Goal: Task Accomplishment & Management: Manage account settings

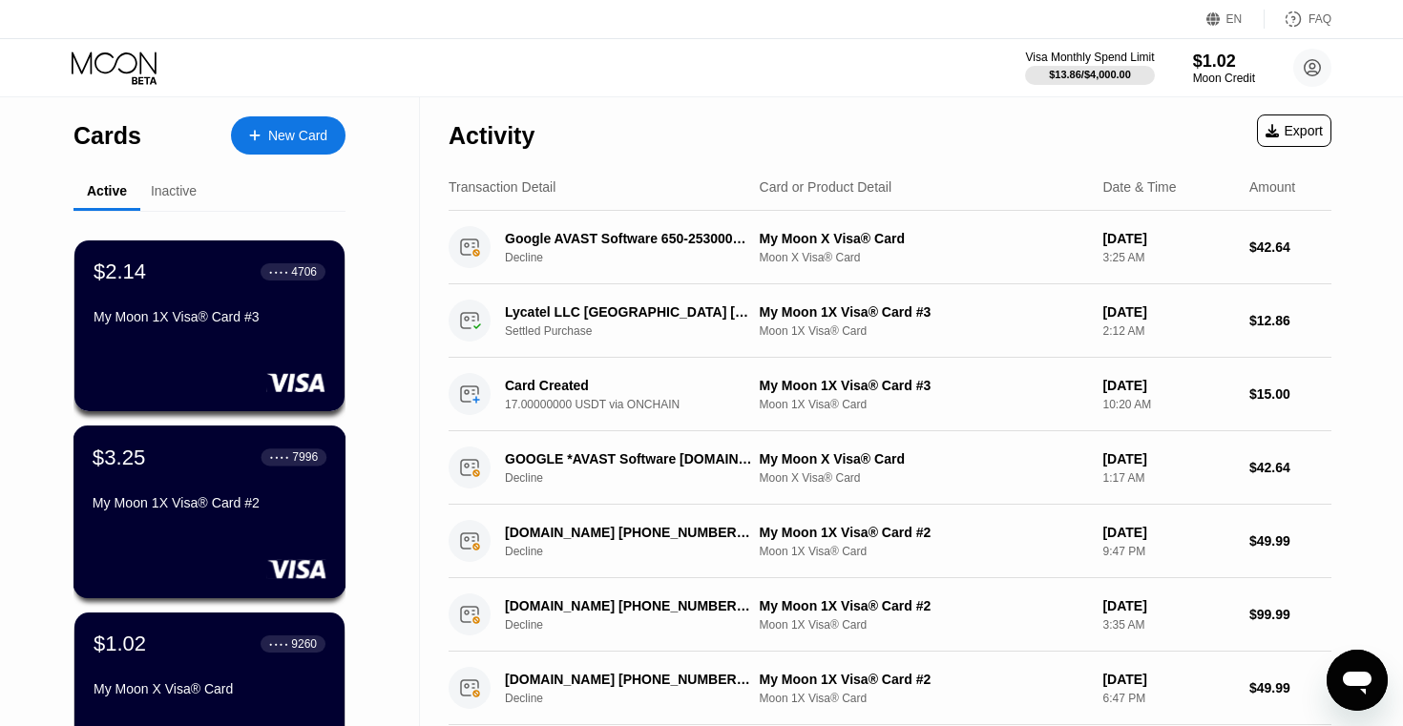
click at [157, 516] on div "My Moon 1X Visa® Card #2" at bounding box center [210, 506] width 234 height 23
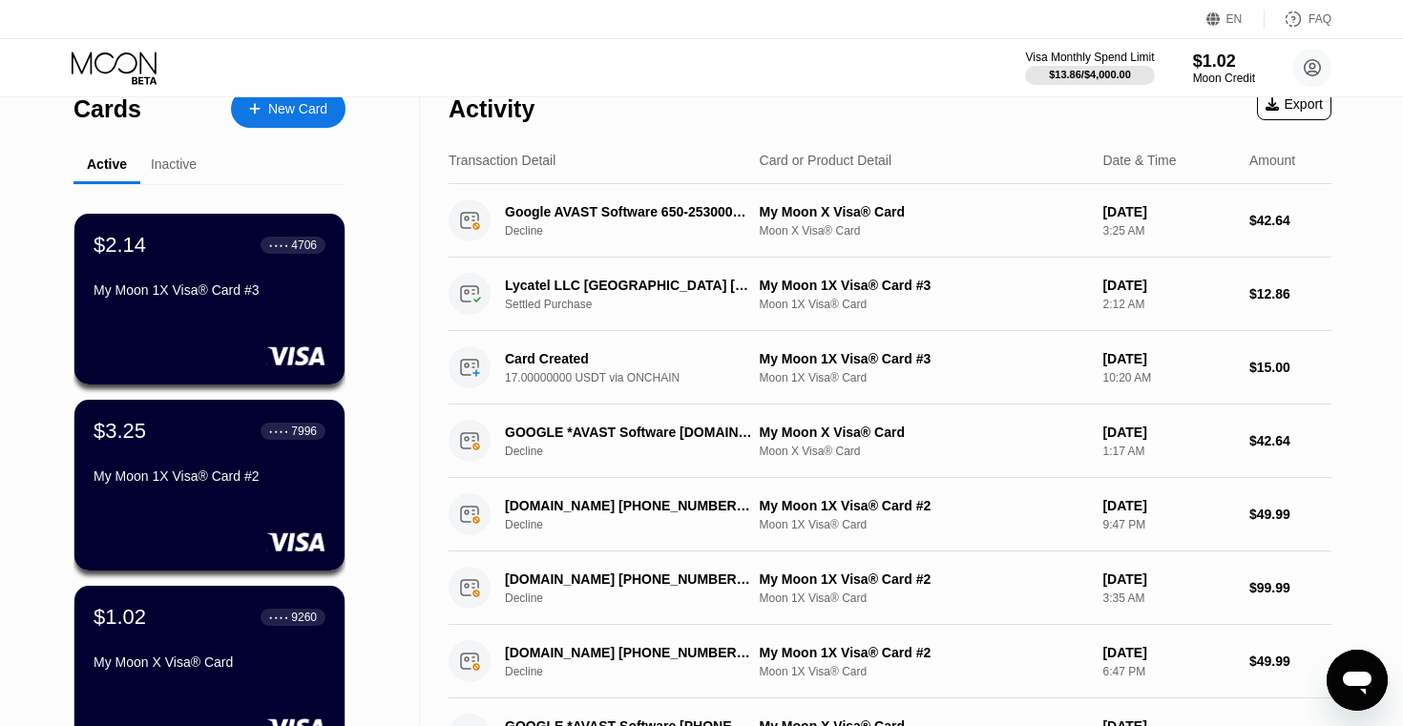
scroll to position [138, 0]
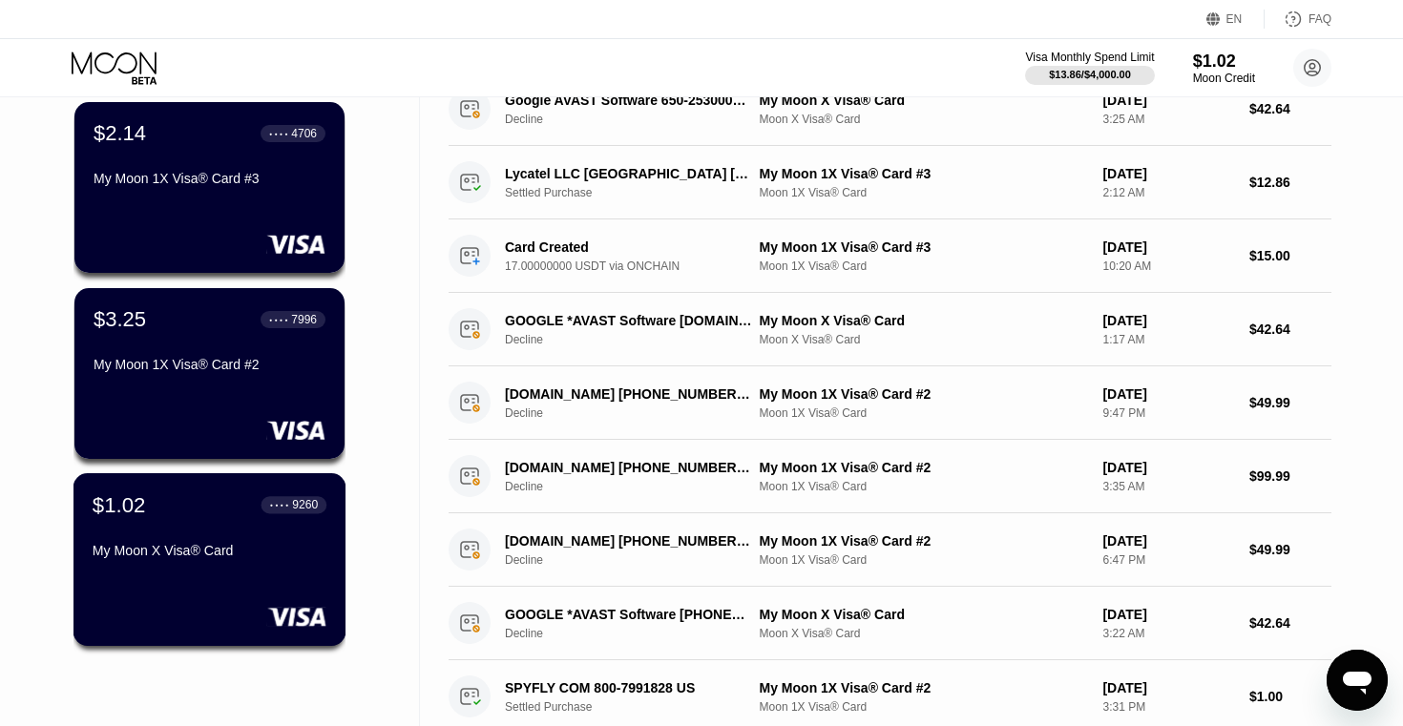
click at [123, 566] on div "My Moon X Visa® Card" at bounding box center [210, 554] width 234 height 23
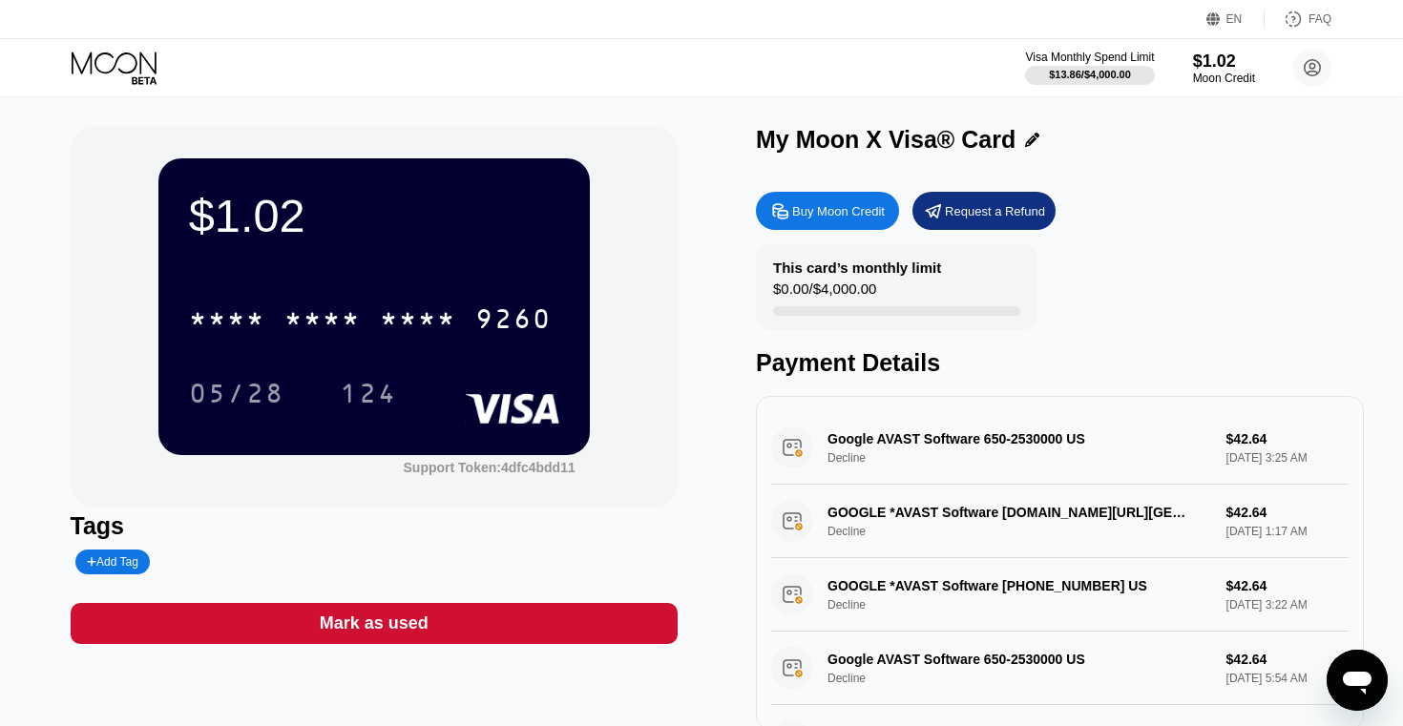
click at [337, 282] on div "* * * * * * * * * * * * 9260" at bounding box center [374, 313] width 370 height 65
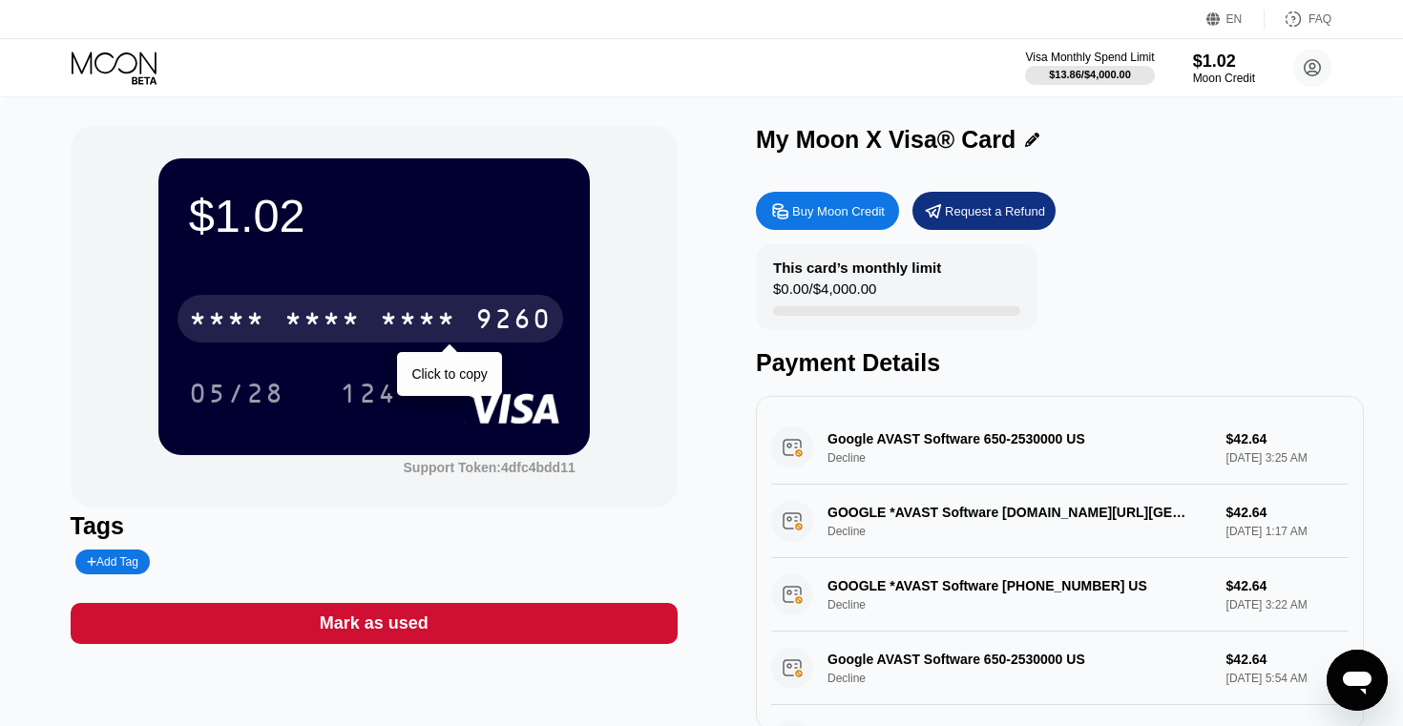
click at [339, 334] on div "* * * *" at bounding box center [322, 321] width 76 height 31
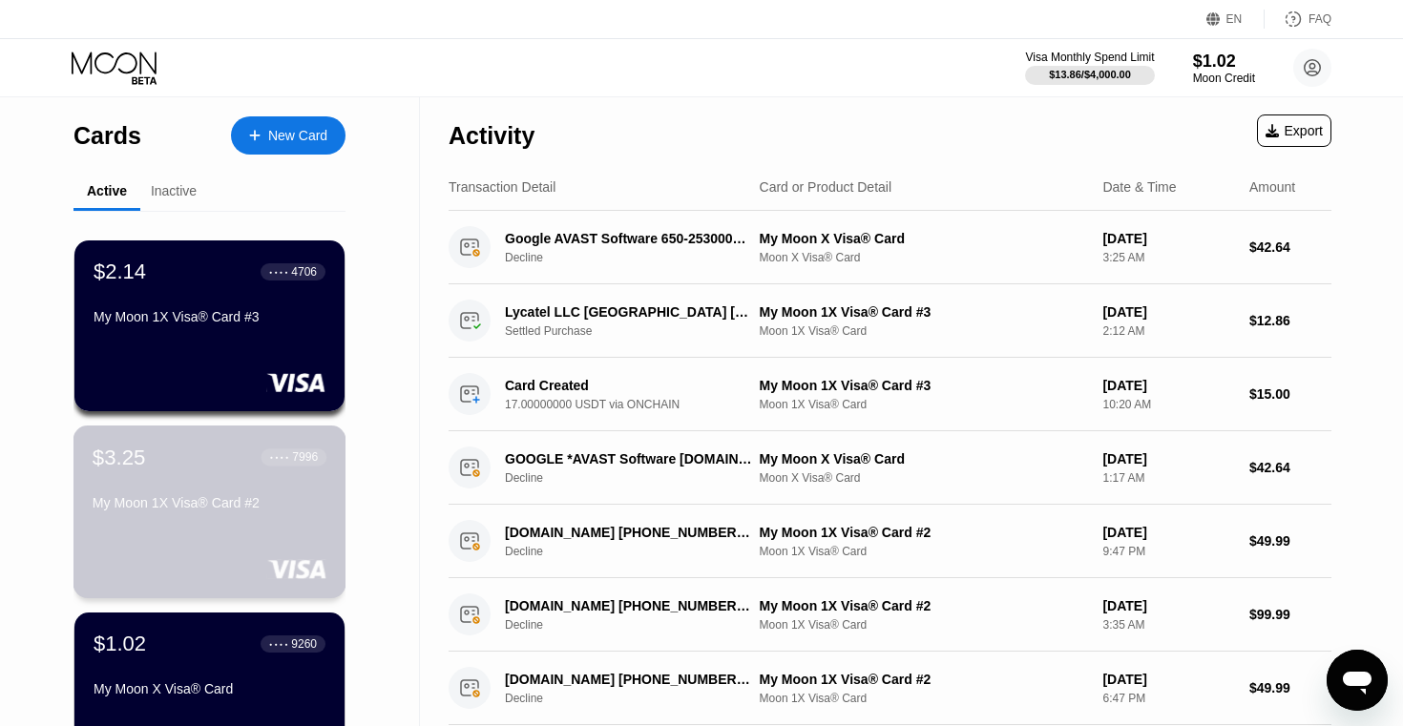
click at [175, 490] on div "$3.25 ● ● ● ● 7996 My Moon 1X Visa® Card #2" at bounding box center [210, 481] width 234 height 73
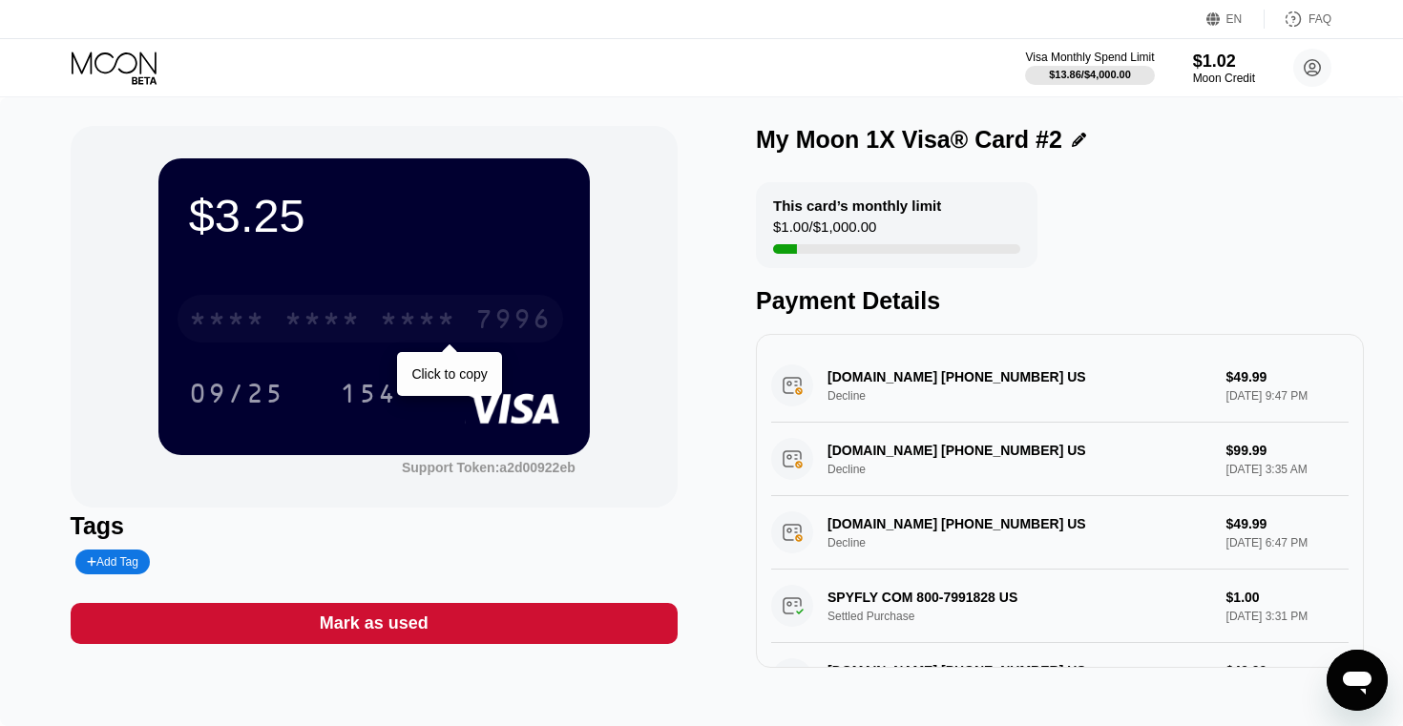
click at [194, 309] on div "* * * *" at bounding box center [227, 321] width 76 height 31
